Goal: Find contact information: Find contact information

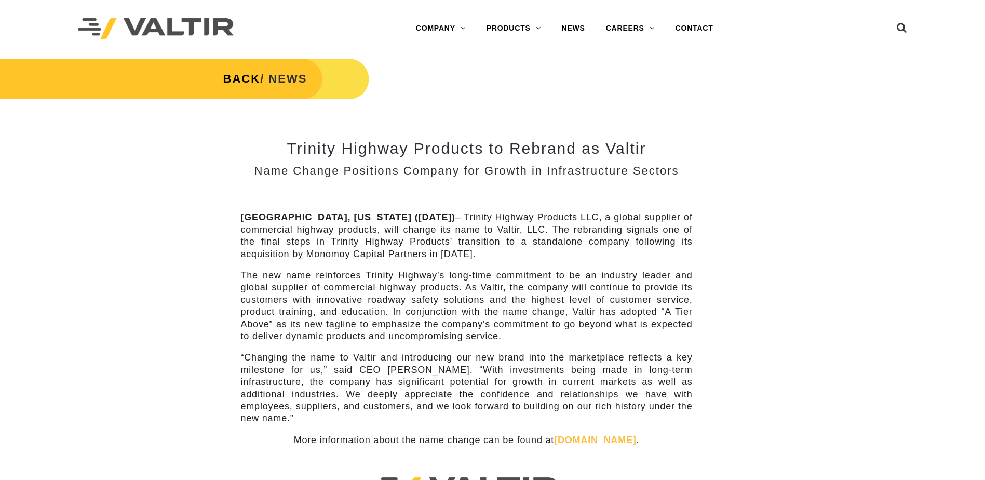
click at [218, 29] on img at bounding box center [156, 28] width 156 height 21
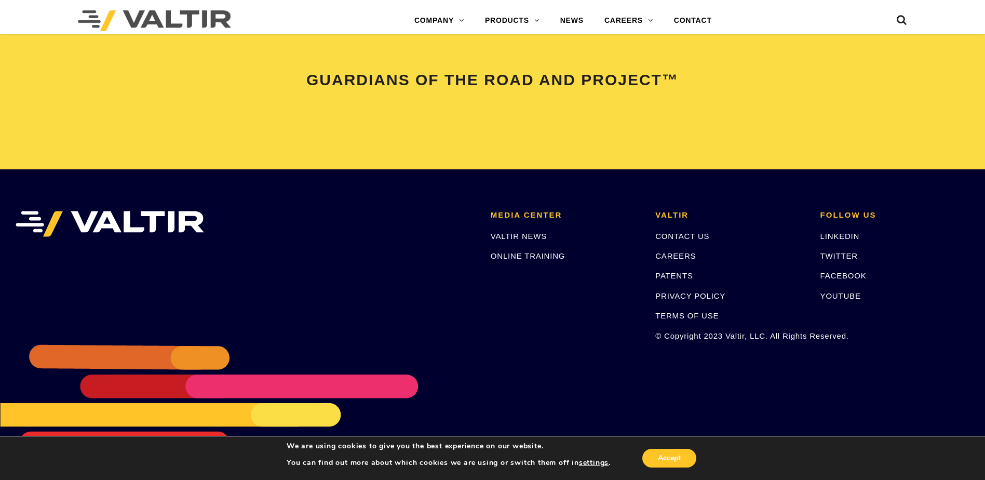
scroll to position [2181, 0]
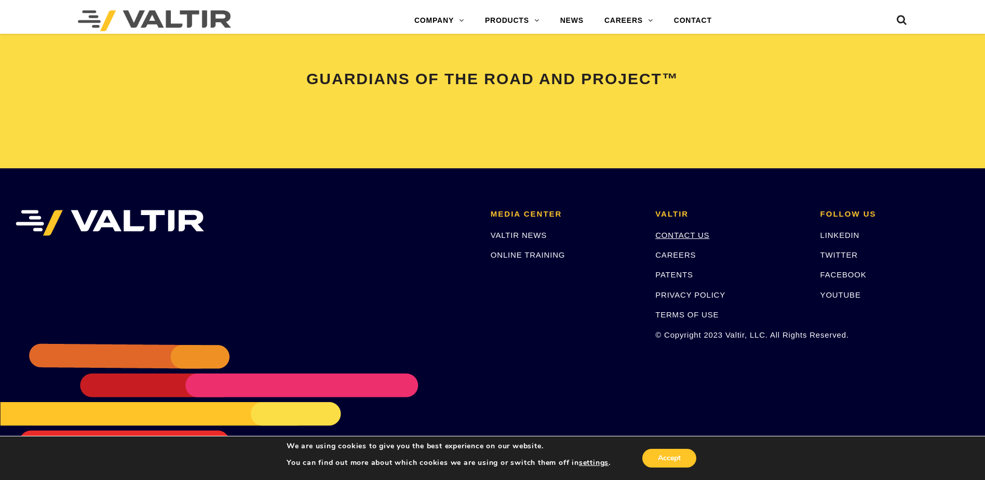
click at [697, 233] on link "CONTACT US" at bounding box center [682, 235] width 54 height 9
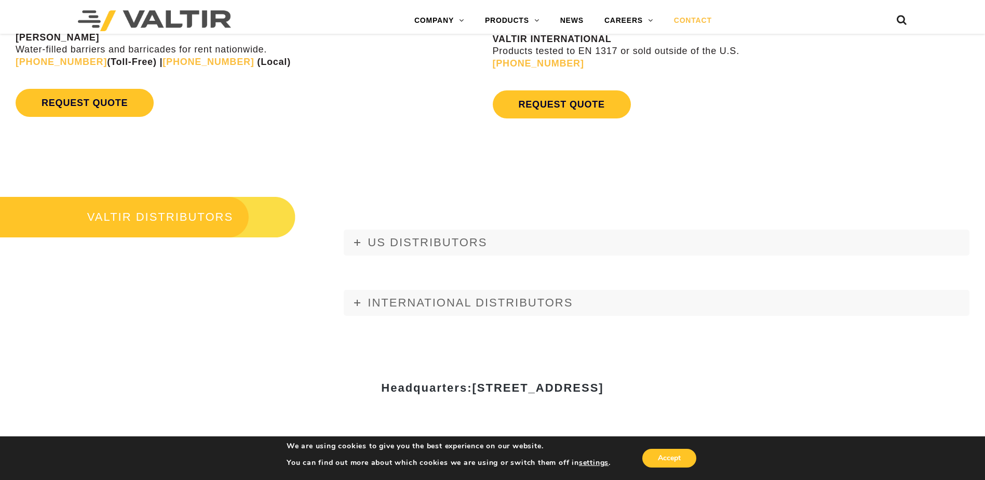
scroll to position [1178, 0]
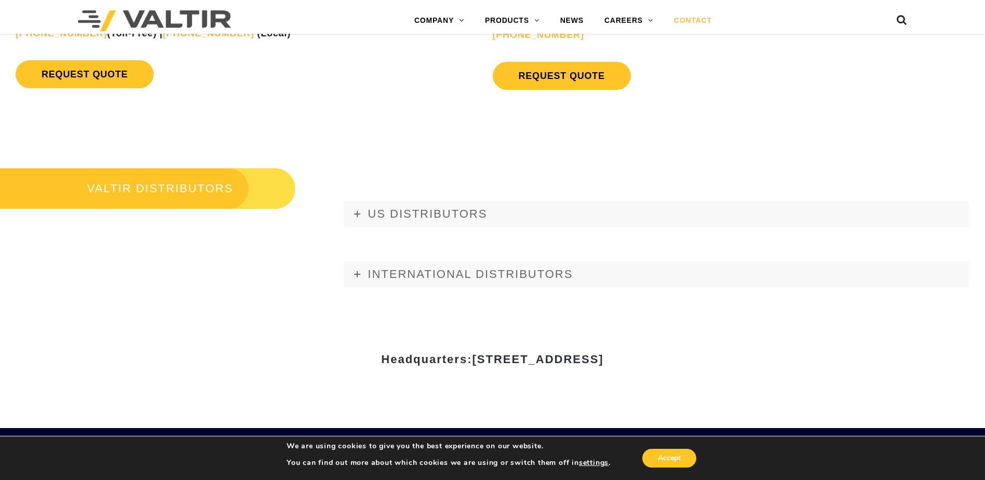
drag, startPoint x: 588, startPoint y: 362, endPoint x: 712, endPoint y: 358, distance: 124.2
click at [712, 358] on h3 "Headquarters: 15601 Dallas Parkway, Suite 525 | Addison, TX 75001" at bounding box center [493, 359] width 608 height 12
copy span "Addison, TX 75001"
click at [558, 384] on div "Headquarters: 15601 Dallas Parkway, Suite 525 | Addison, TX 75001" at bounding box center [492, 363] width 623 height 129
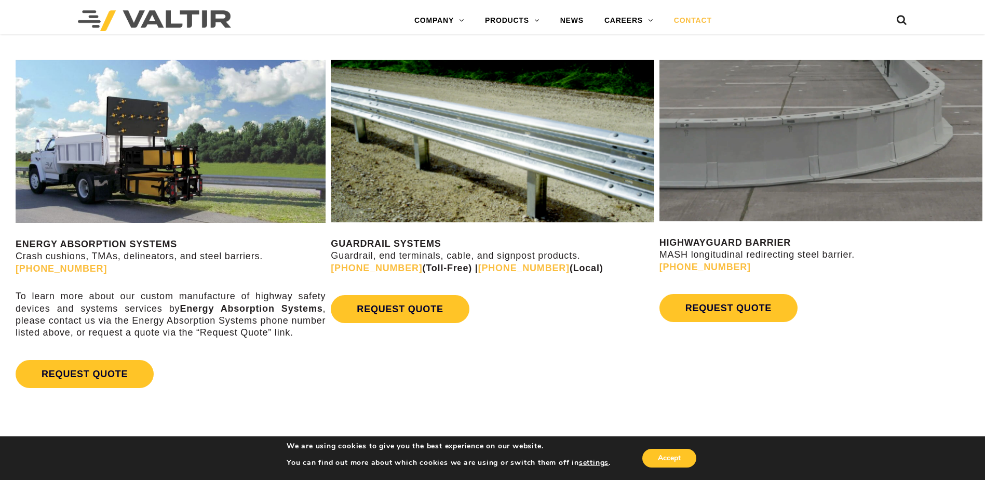
scroll to position [555, 0]
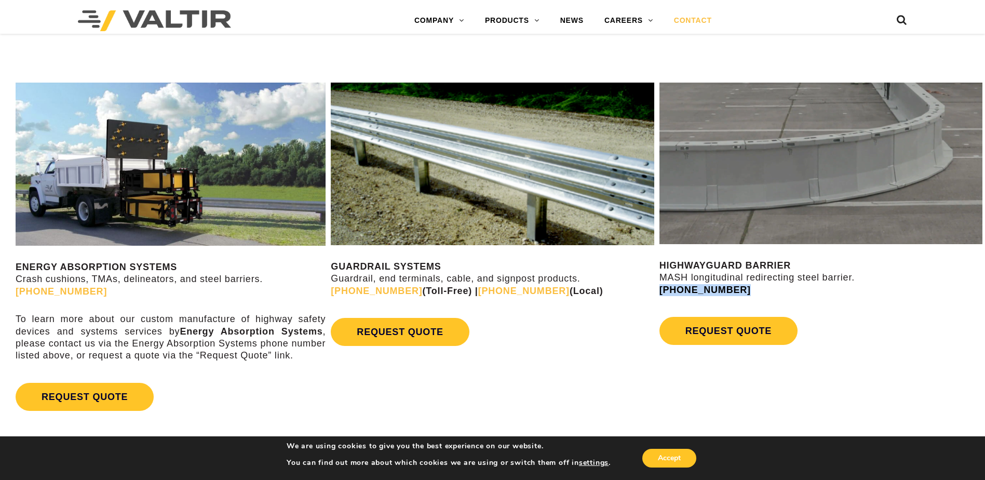
drag, startPoint x: 733, startPoint y: 288, endPoint x: 660, endPoint y: 290, distance: 73.8
click at [660, 290] on p "HIGHWAYGUARD BARRIER MASH longitudinal redirecting steel barrier. (888) 323-6374" at bounding box center [821, 278] width 323 height 36
copy link "(888) 323-6374"
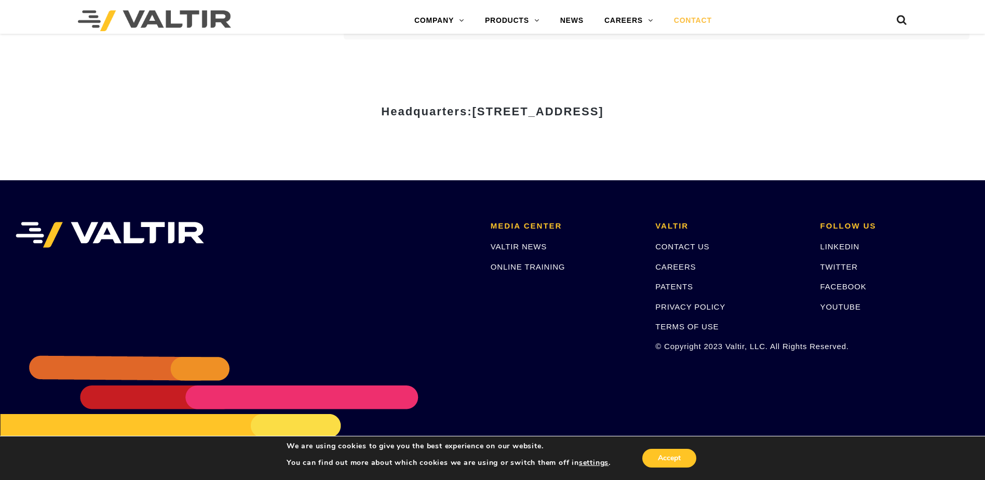
scroll to position [1438, 0]
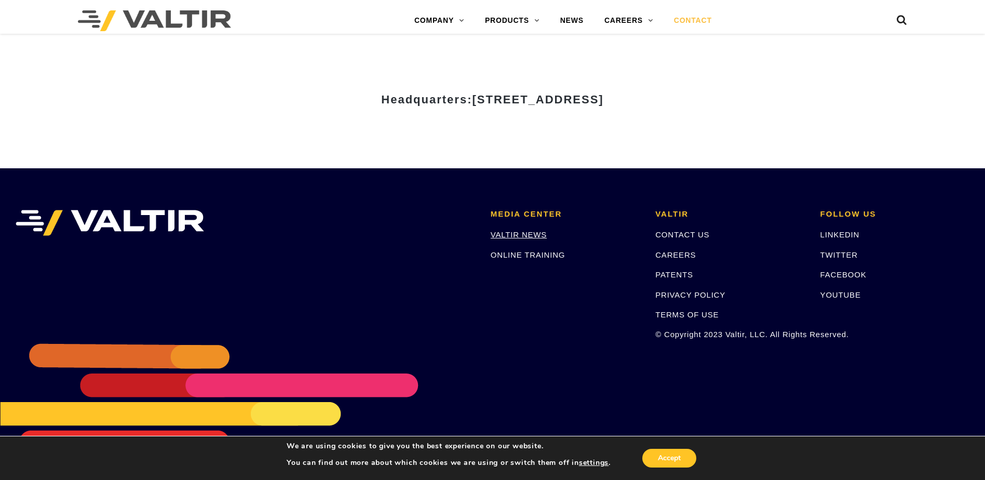
click at [517, 230] on link "VALTIR NEWS" at bounding box center [519, 234] width 56 height 9
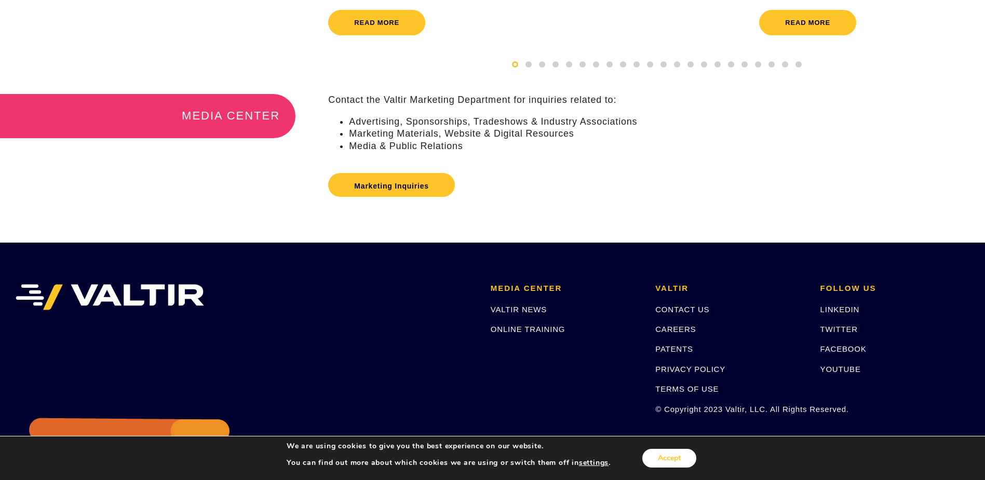
scroll to position [260, 0]
